Goal: Task Accomplishment & Management: Use online tool/utility

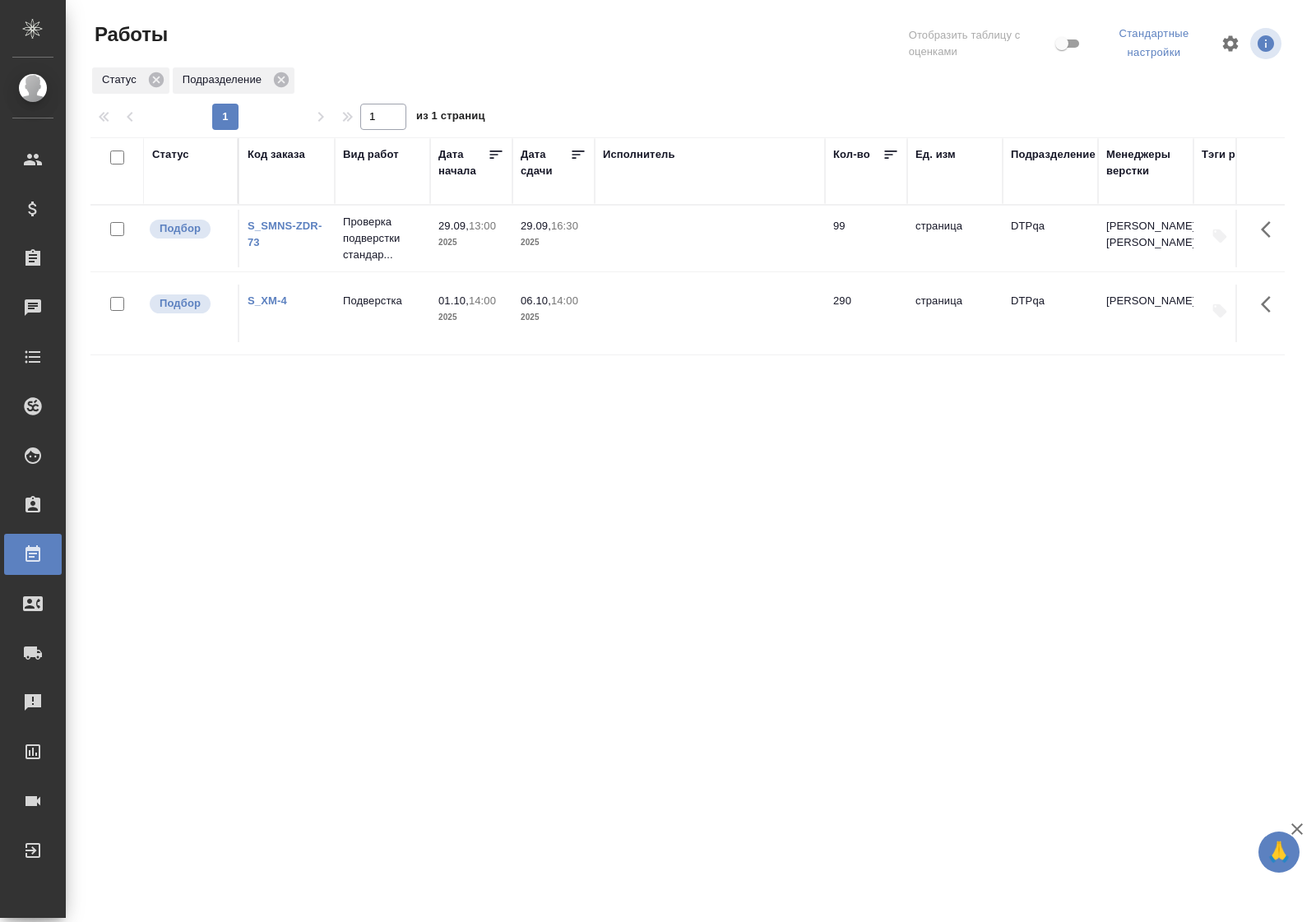
click at [166, 153] on div "Статус" at bounding box center [170, 154] width 37 height 16
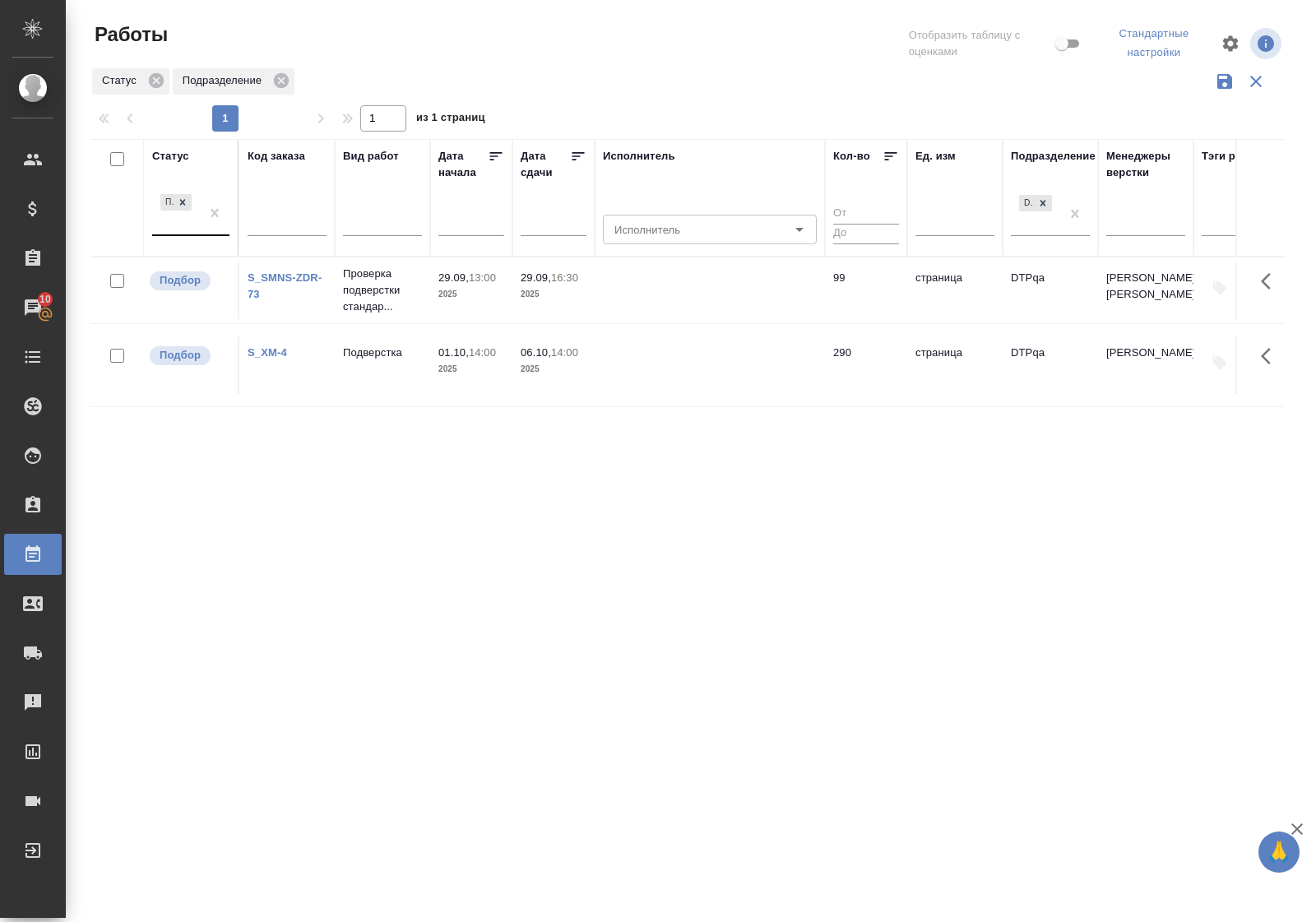
click at [178, 233] on div "Подбор" at bounding box center [175, 213] width 47 height 44
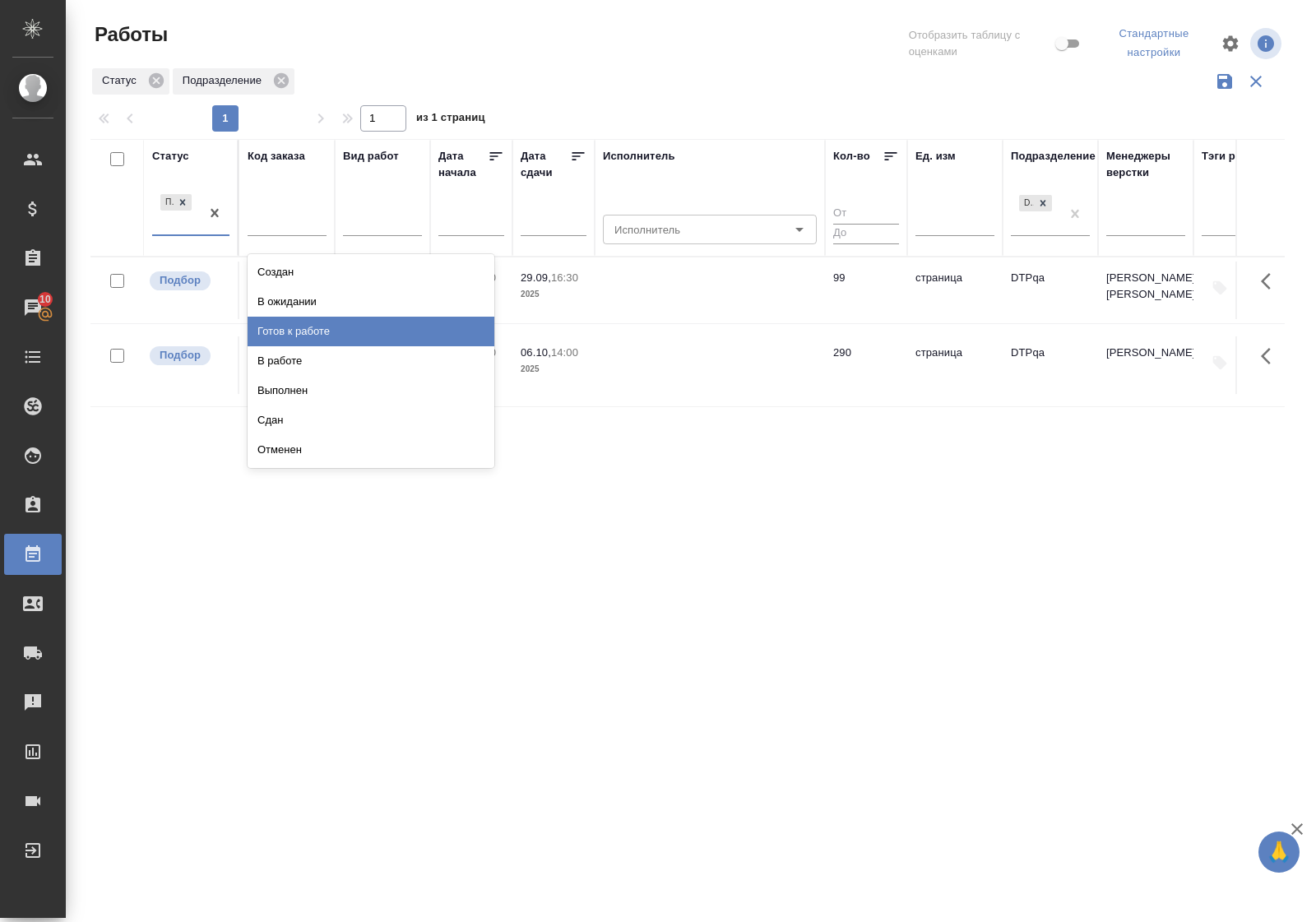
click at [269, 329] on div "Готов к работе" at bounding box center [370, 331] width 247 height 30
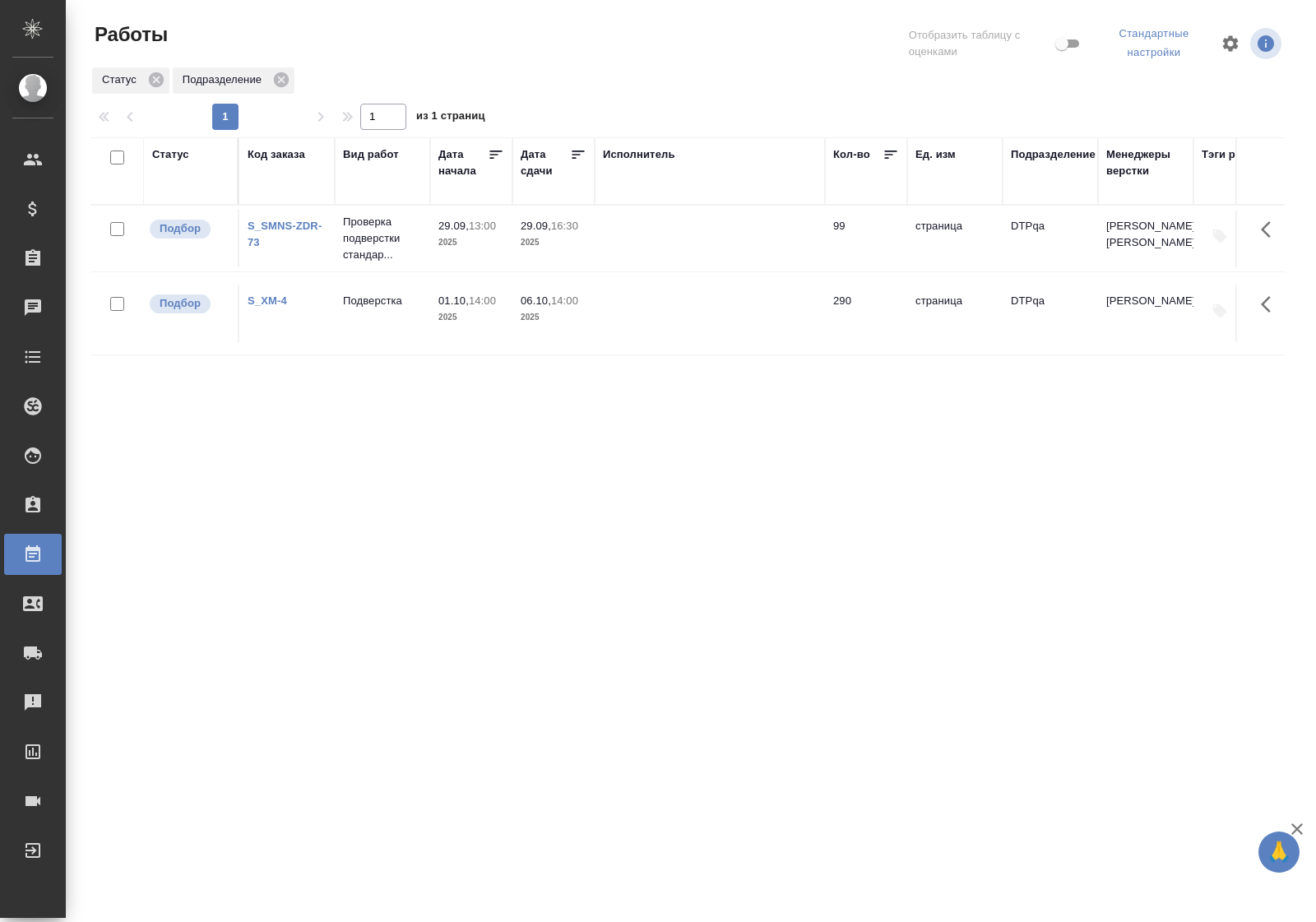
click at [166, 150] on div "Статус" at bounding box center [170, 154] width 37 height 16
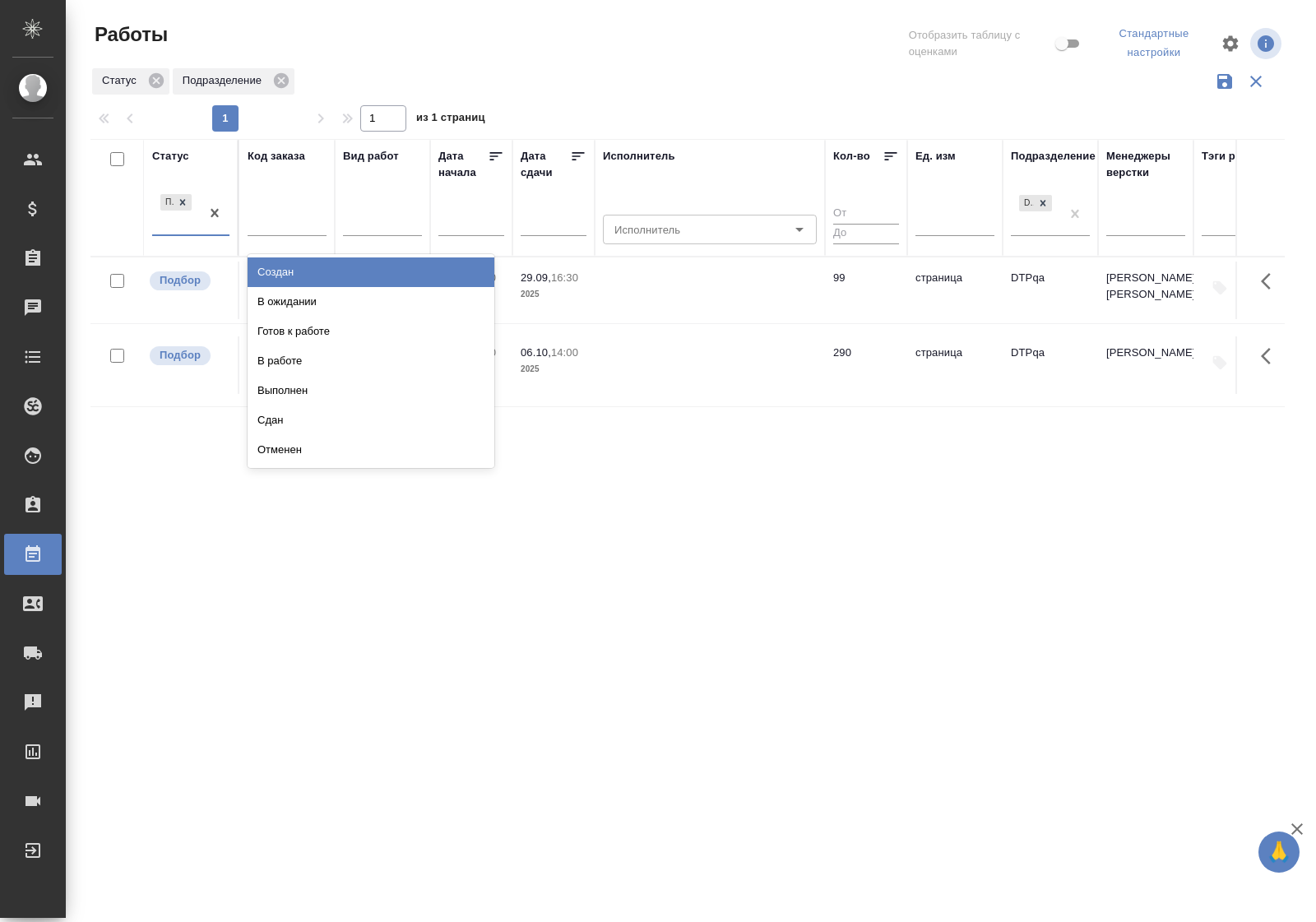
click at [199, 230] on div "Подбор" at bounding box center [175, 213] width 47 height 44
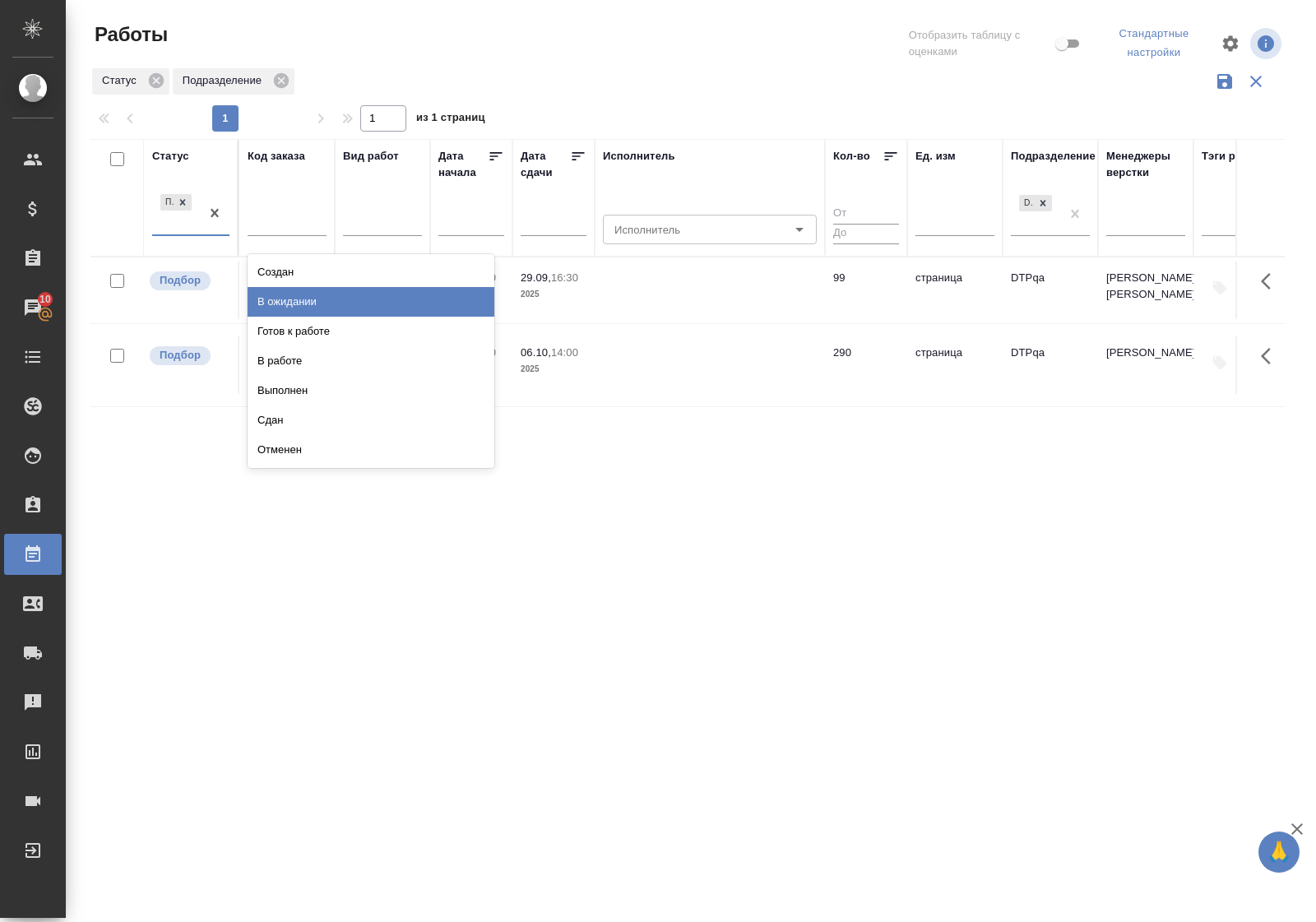
click at [264, 303] on div "В ожидании" at bounding box center [370, 302] width 247 height 30
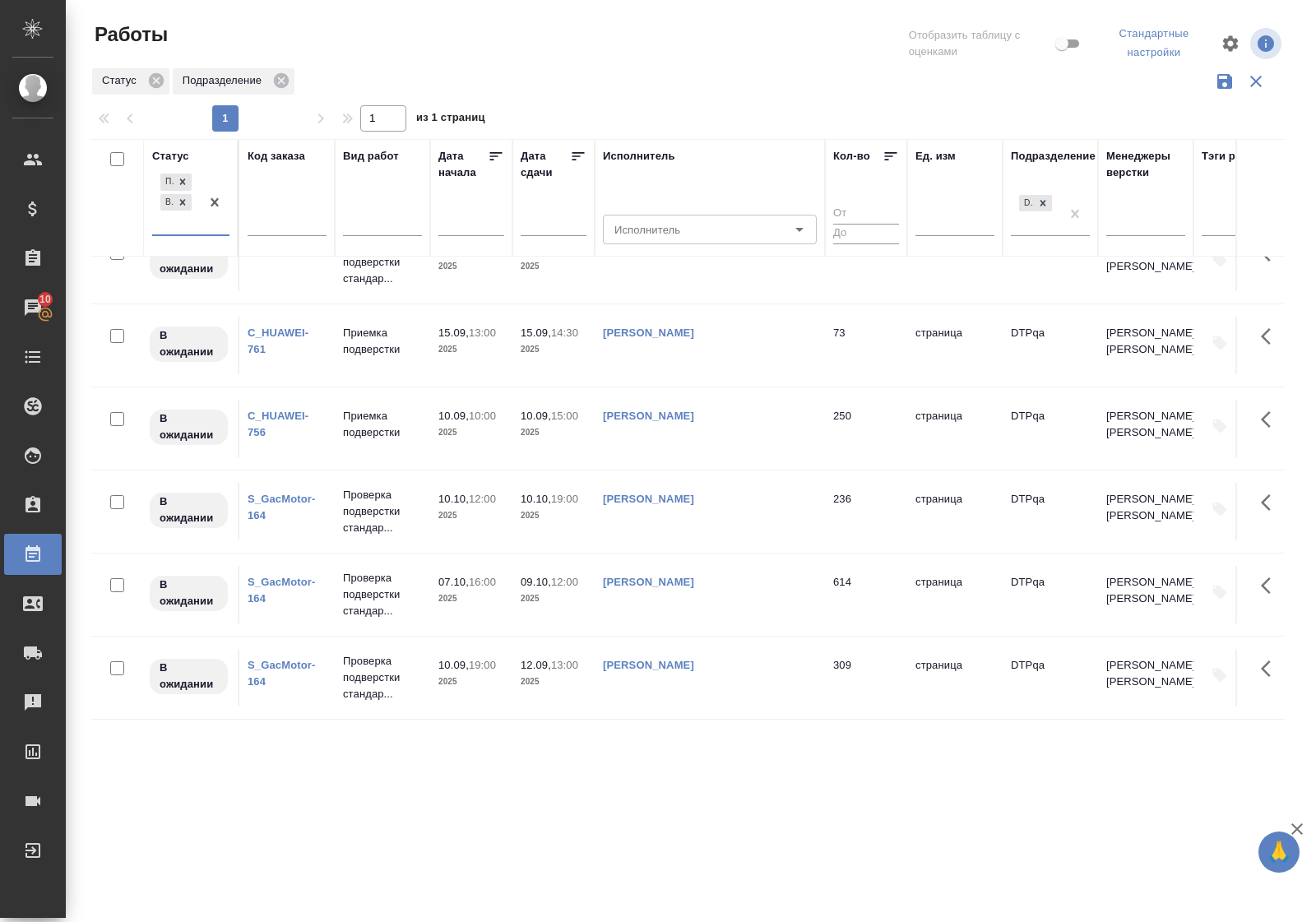
scroll to position [1131, 0]
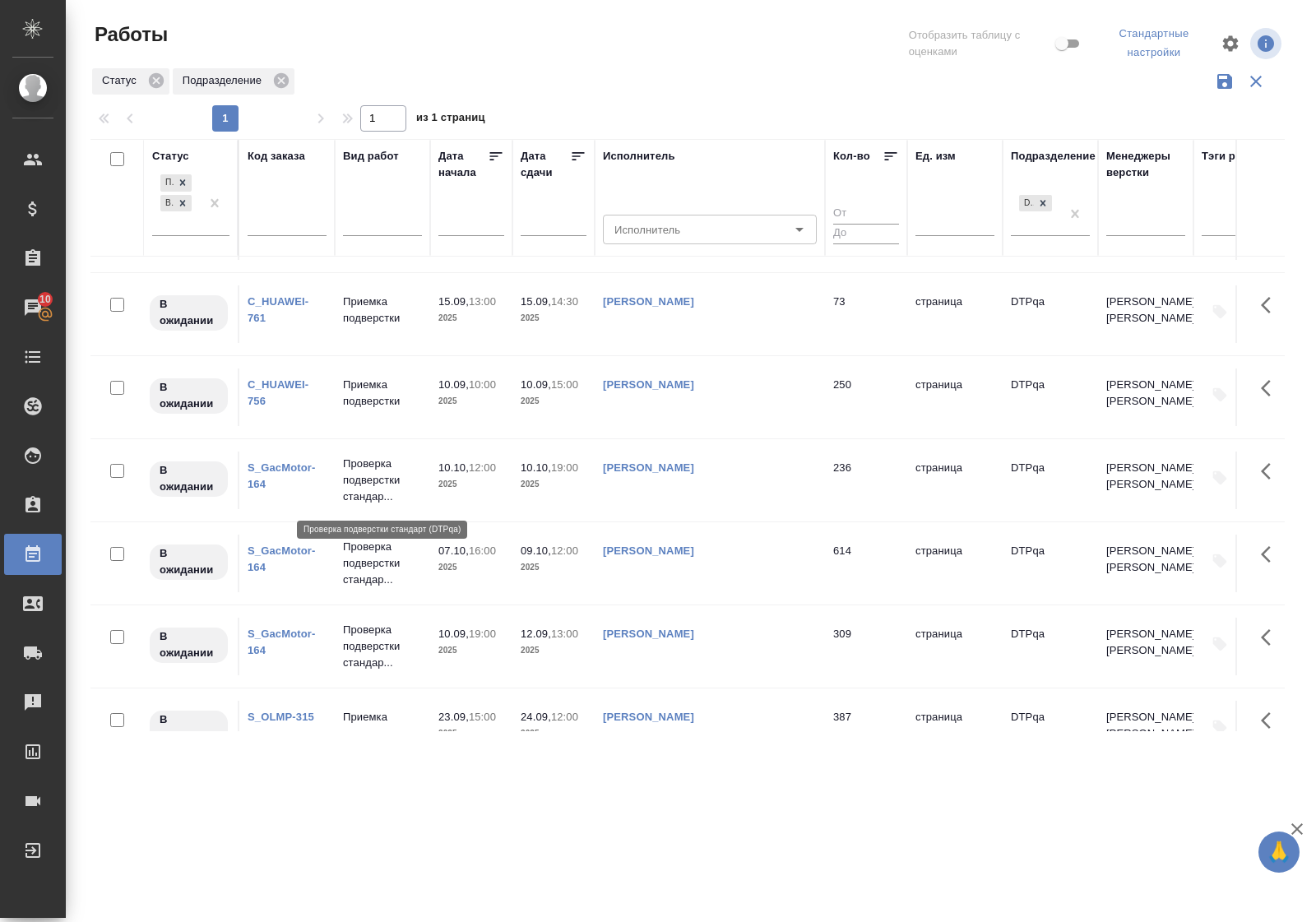
click at [366, 482] on p "Проверка подверстки стандар..." at bounding box center [383, 479] width 79 height 49
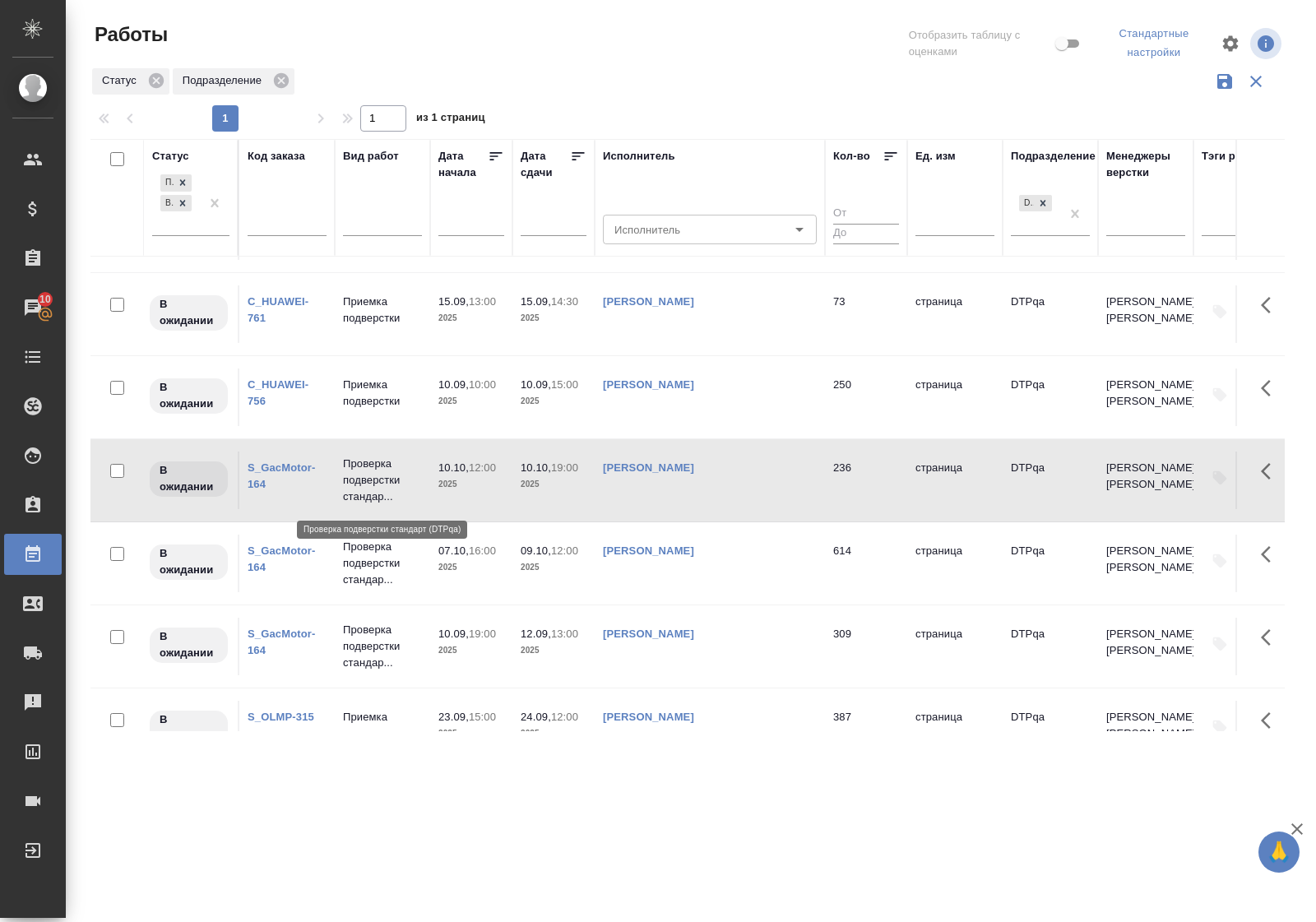
click at [366, 482] on p "Проверка подверстки стандар..." at bounding box center [383, 479] width 79 height 49
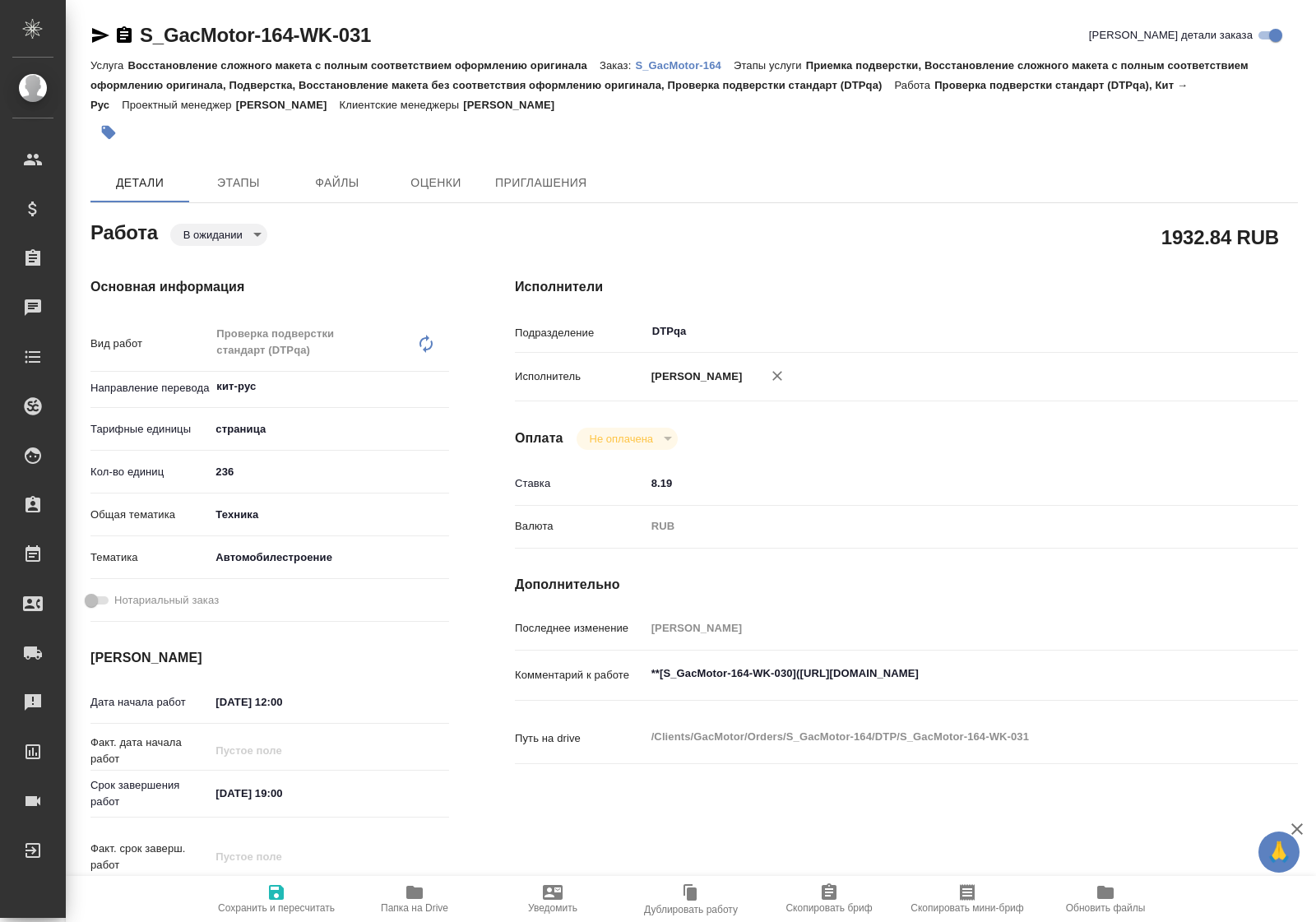
type textarea "x"
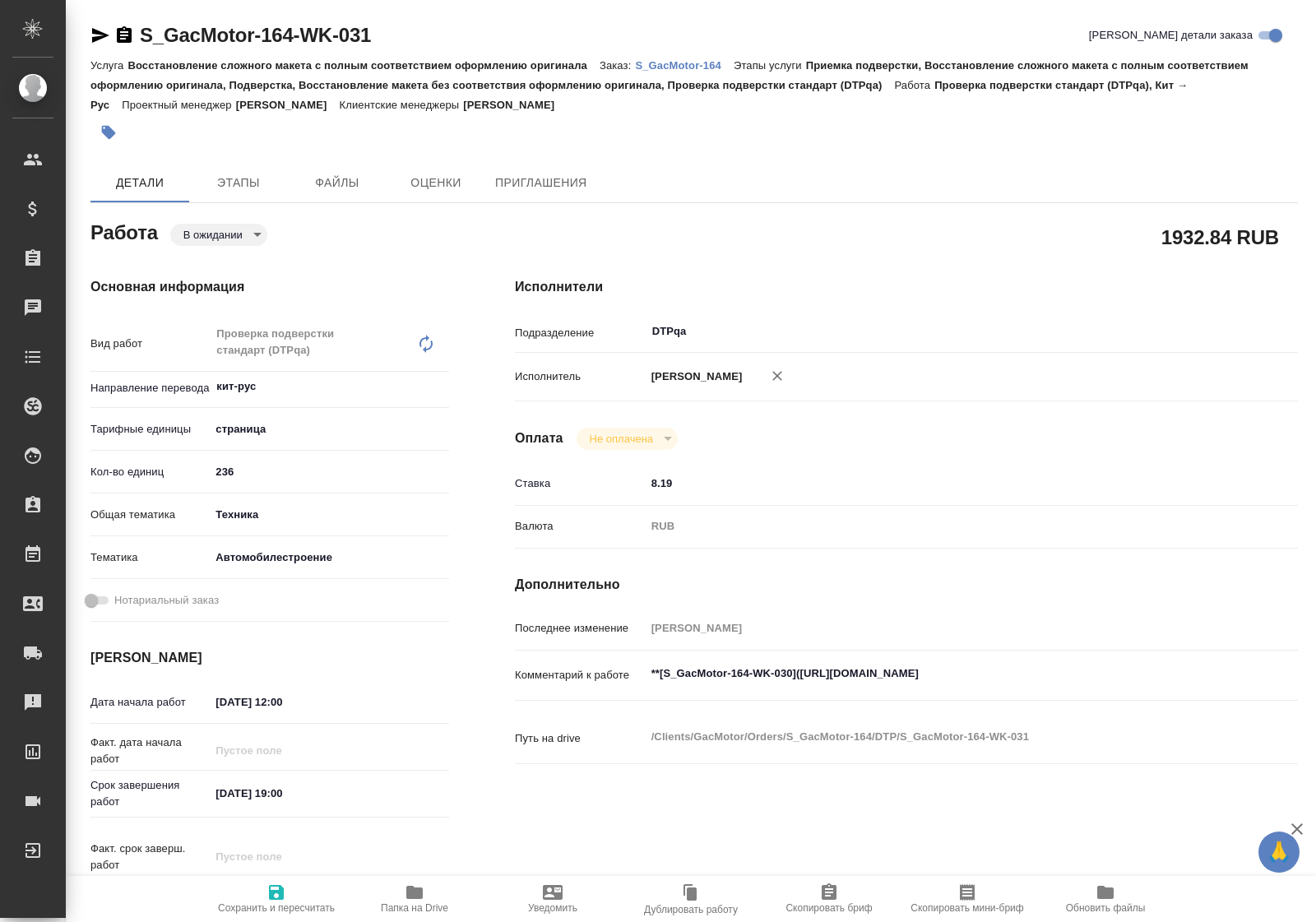
type textarea "x"
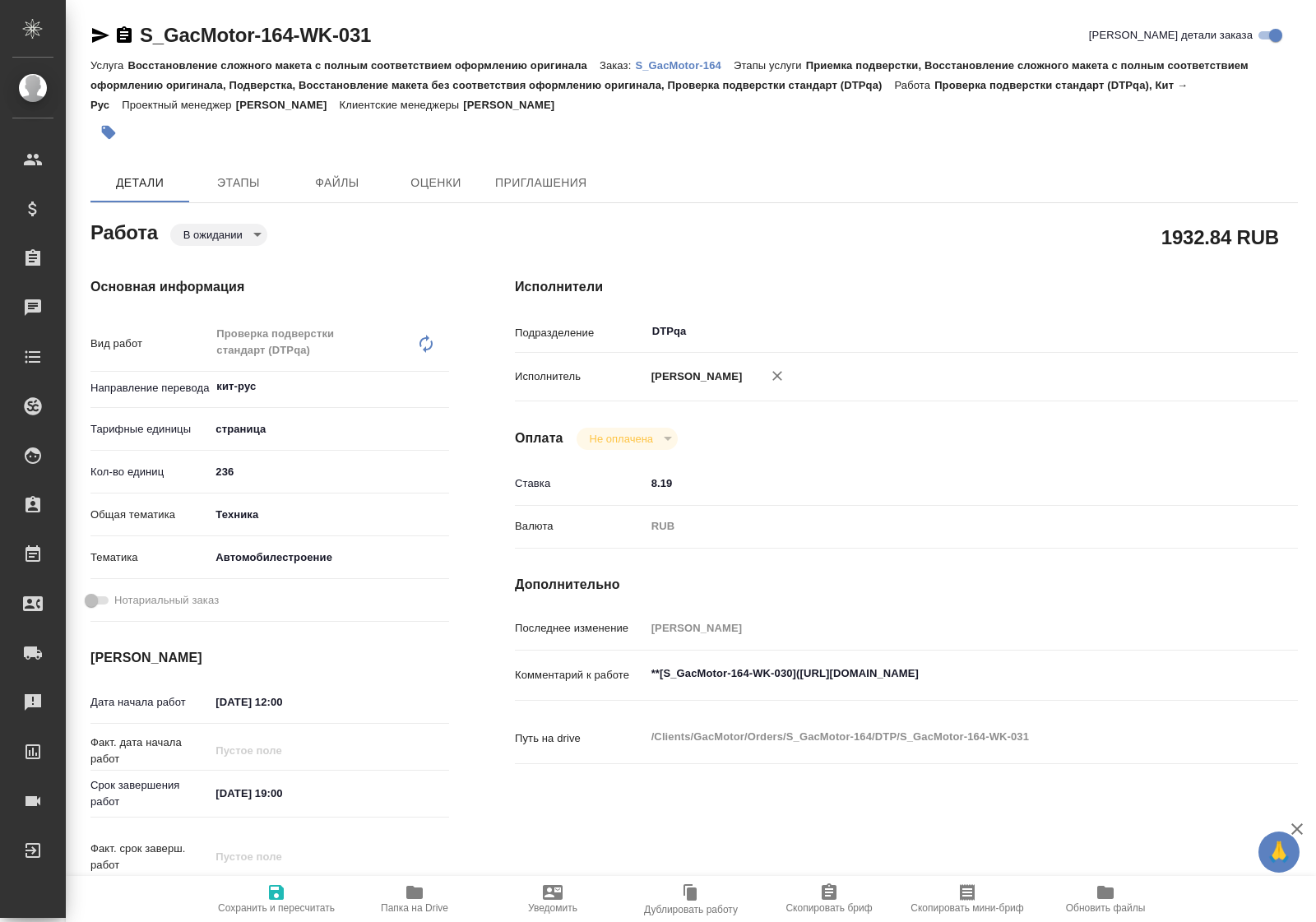
type textarea "x"
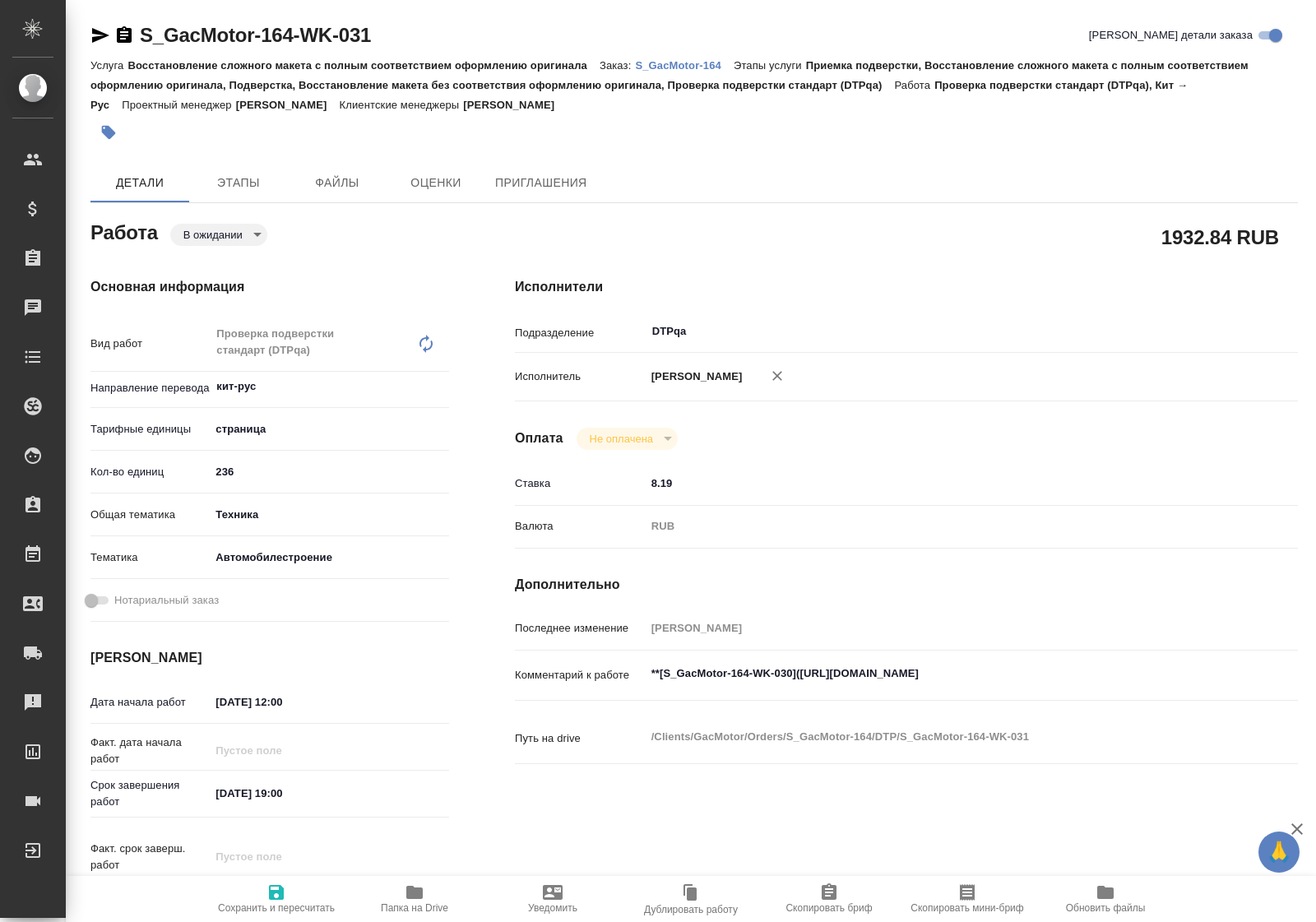
type textarea "x"
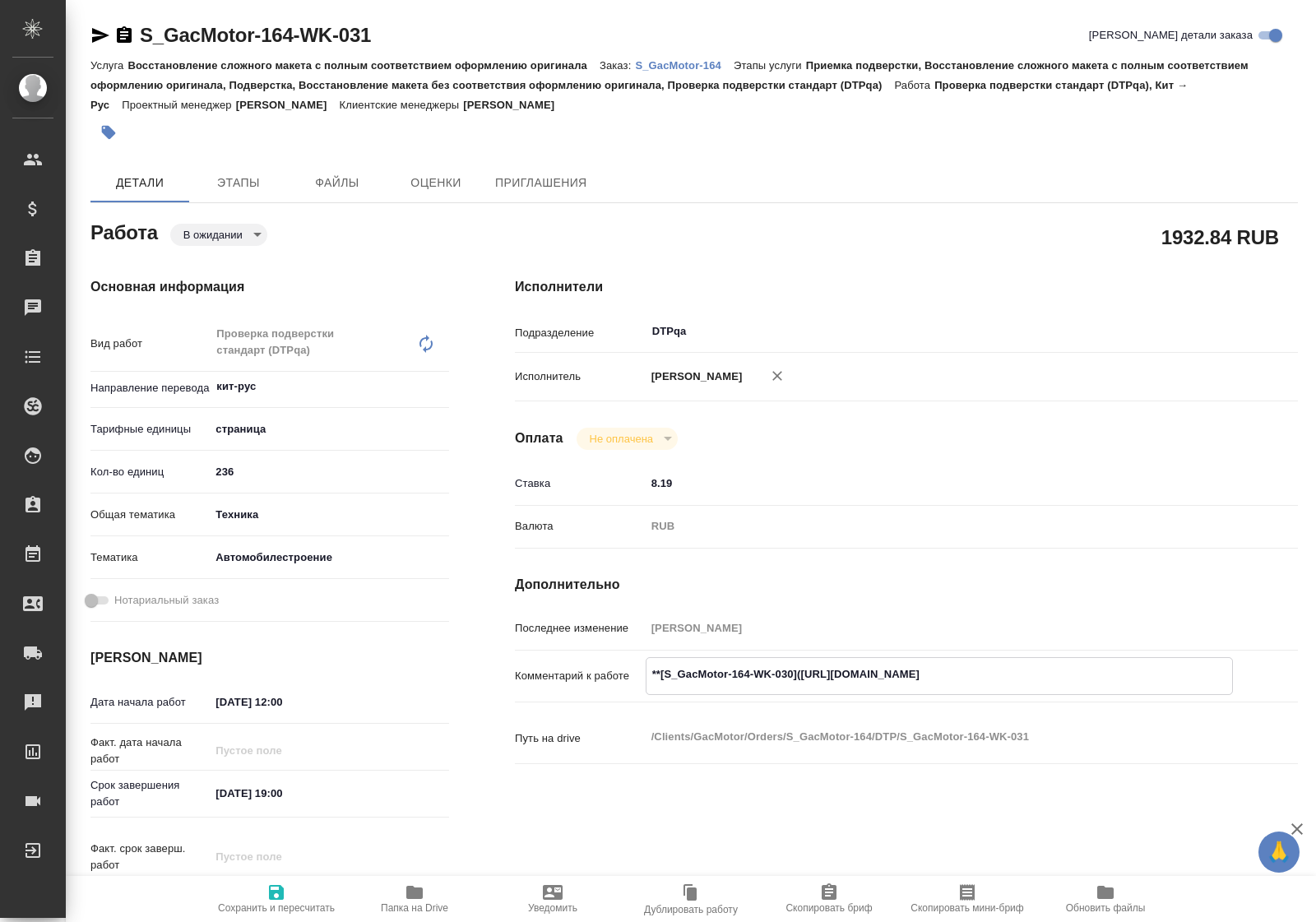
type textarea "x"
drag, startPoint x: 800, startPoint y: 685, endPoint x: 1106, endPoint y: 696, distance: 306.2
click at [1106, 688] on textarea "**[S_GacMotor-164-WK-030](https://tera.awatera.com/Work/68a89285687e3508894d2ae…" at bounding box center [940, 674] width 586 height 28
type textarea "x"
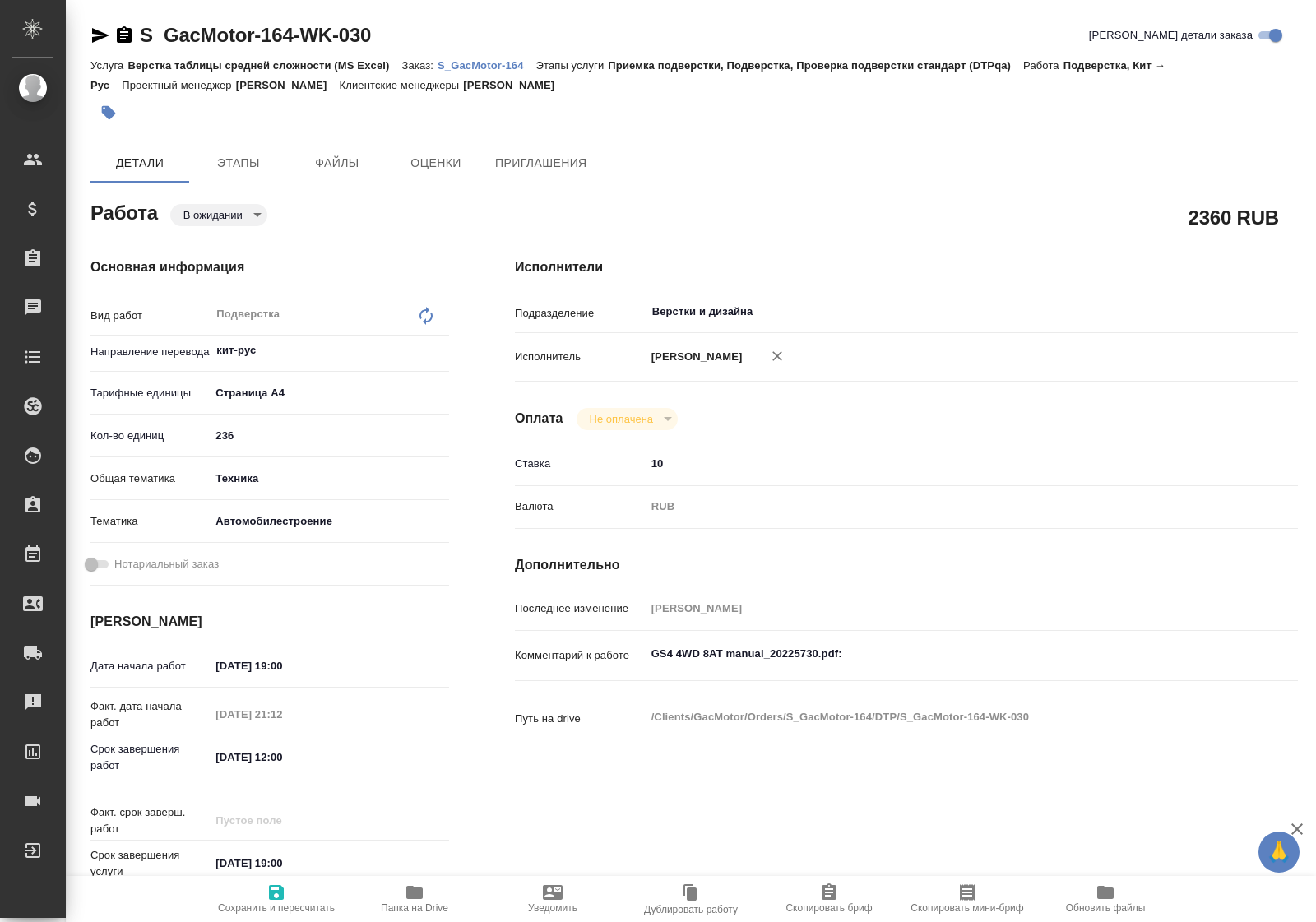
type textarea "x"
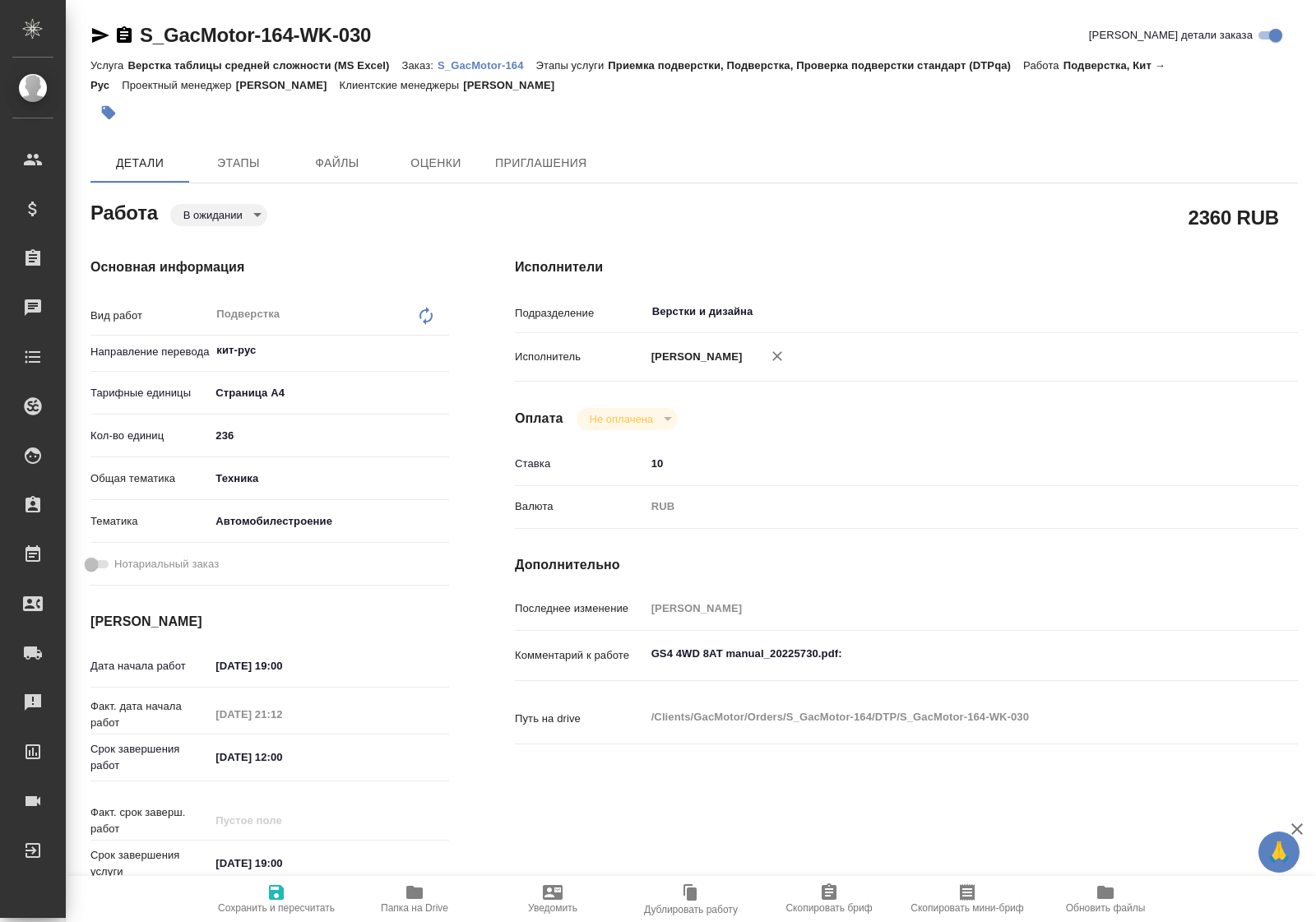
type textarea "x"
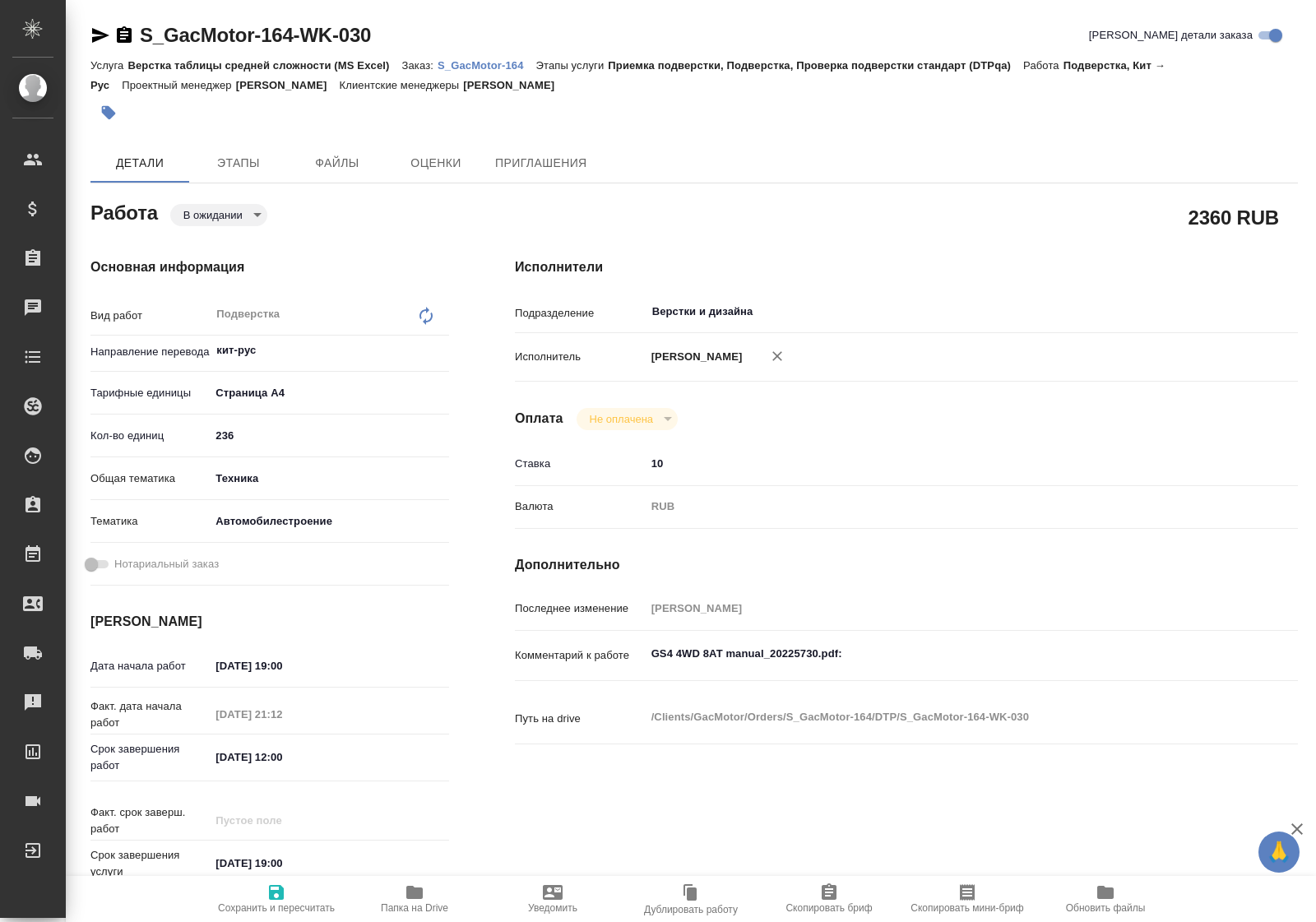
type textarea "x"
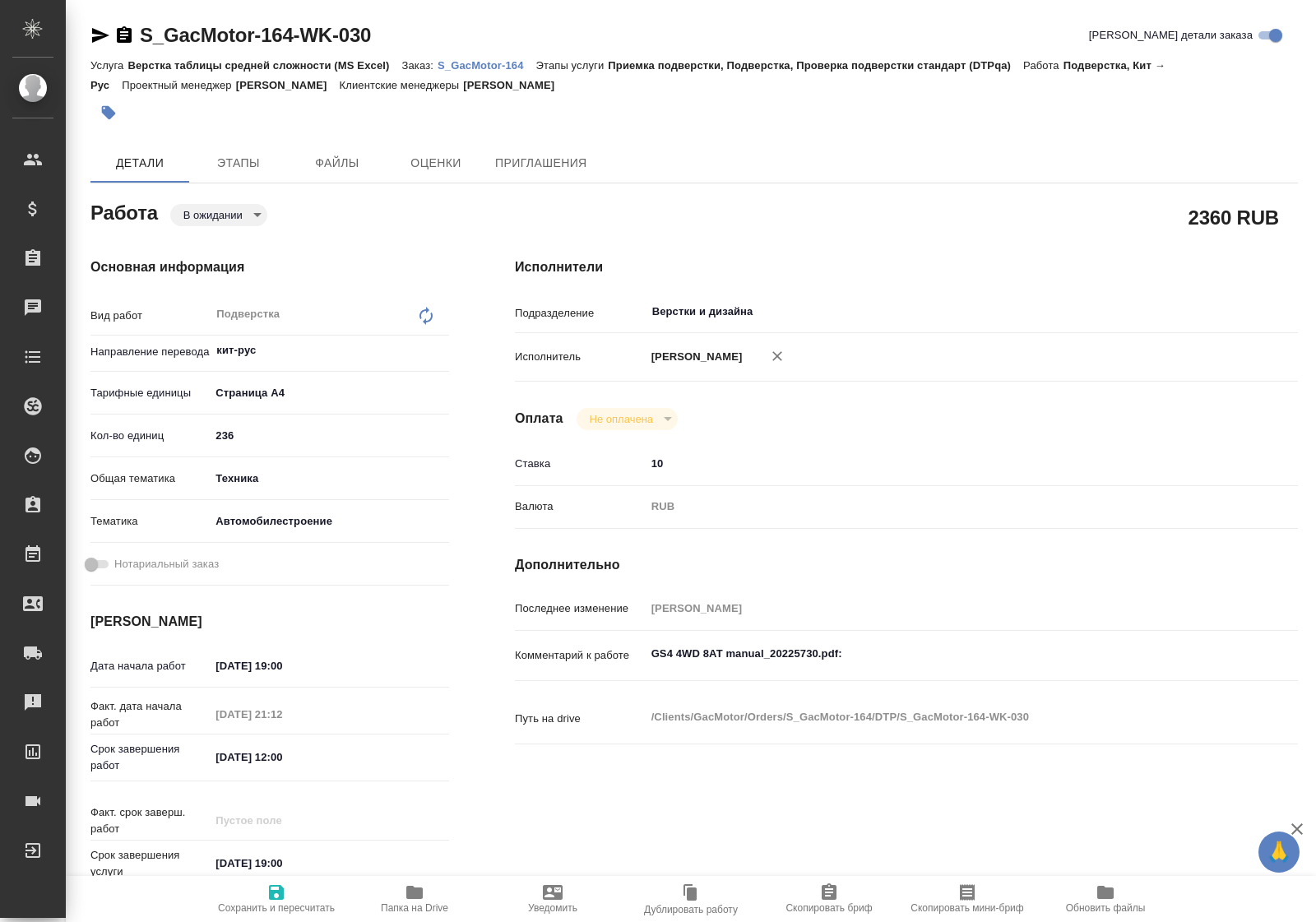
type textarea "x"
